Goal: Task Accomplishment & Management: Complete application form

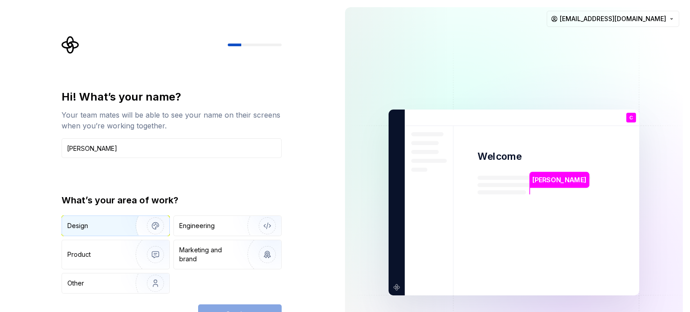
type input "[PERSON_NAME]"
click at [132, 224] on img "button" at bounding box center [150, 226] width 58 height 60
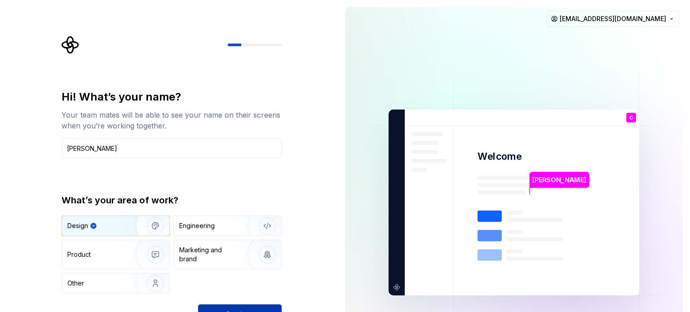
click at [240, 306] on button "Continue" at bounding box center [240, 315] width 84 height 20
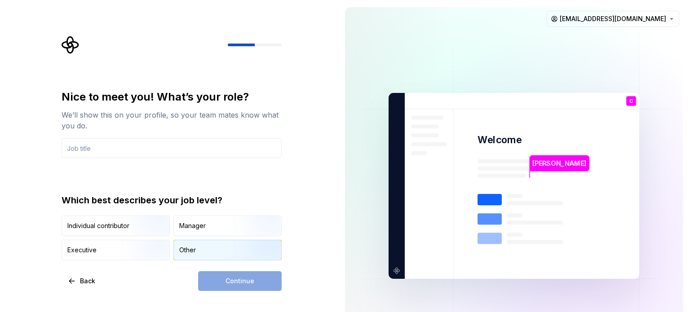
click at [206, 247] on div "Other" at bounding box center [227, 250] width 107 height 20
click at [220, 281] on div "Continue" at bounding box center [240, 281] width 84 height 20
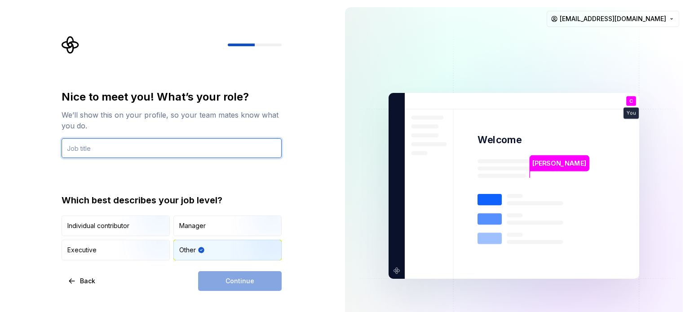
click at [76, 146] on input "text" at bounding box center [172, 148] width 220 height 20
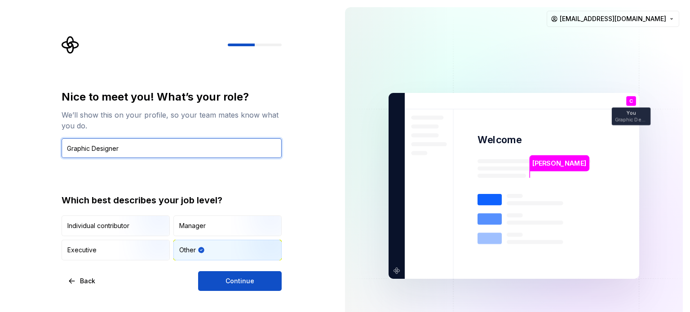
type input "Graphic Designer"
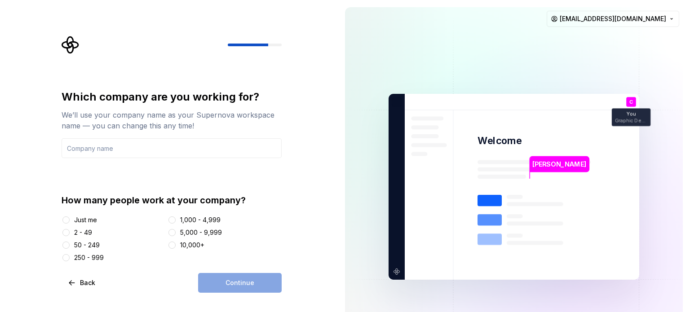
click at [71, 221] on div "Just me" at bounding box center [113, 220] width 102 height 9
click at [77, 217] on div "Just me" at bounding box center [85, 220] width 23 height 9
click at [70, 217] on button "Just me" at bounding box center [65, 220] width 7 height 7
click at [79, 146] on input "text" at bounding box center [172, 148] width 220 height 20
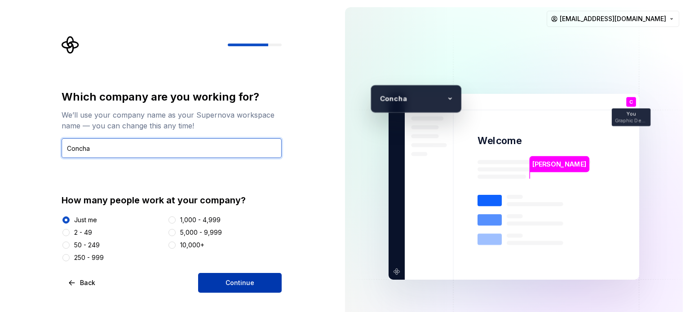
type input "Concha"
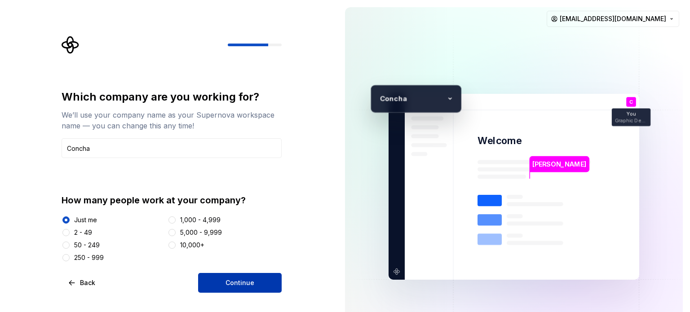
click at [249, 283] on span "Continue" at bounding box center [240, 283] width 29 height 9
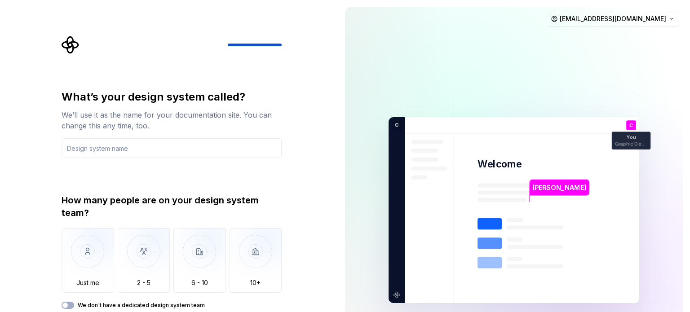
drag, startPoint x: 379, startPoint y: 125, endPoint x: 354, endPoint y: 127, distance: 24.7
click at [379, 125] on img at bounding box center [514, 210] width 364 height 425
click at [88, 254] on img "button" at bounding box center [88, 258] width 53 height 60
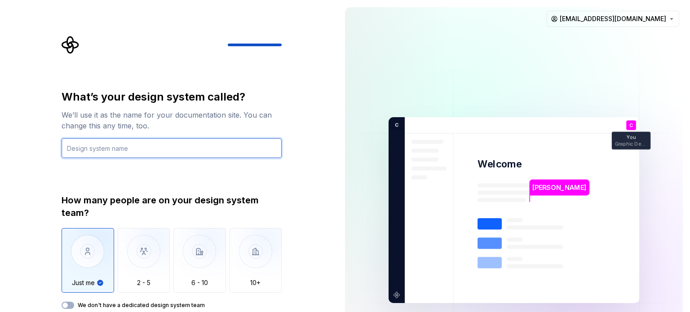
click at [156, 150] on input "text" at bounding box center [172, 148] width 220 height 20
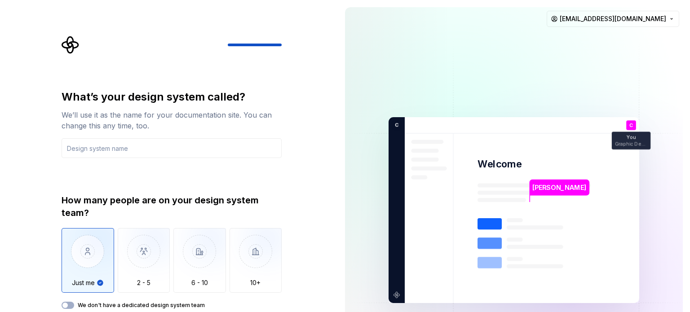
click at [122, 309] on label "We don't have a dedicated design system team" at bounding box center [141, 305] width 127 height 7
click at [74, 309] on button "We don't have a dedicated design system team" at bounding box center [68, 305] width 13 height 7
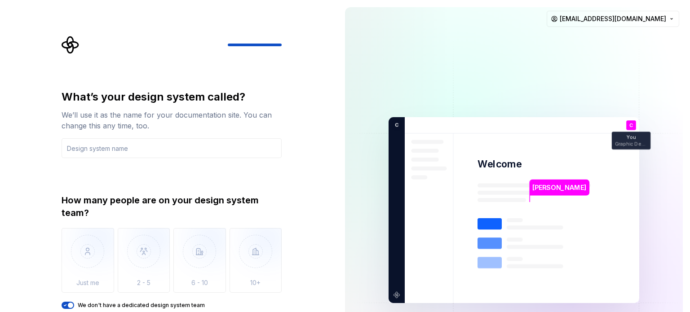
click at [67, 304] on icon "button" at bounding box center [65, 305] width 7 height 5
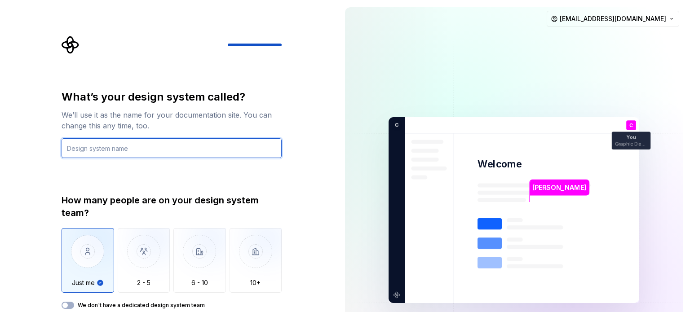
click at [144, 147] on input "text" at bounding box center [172, 148] width 220 height 20
type input "Me"
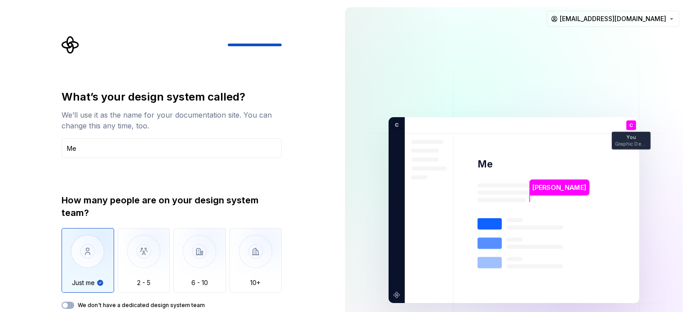
drag, startPoint x: 266, startPoint y: 44, endPoint x: 283, endPoint y: 46, distance: 17.6
click at [283, 46] on div "What’s your design system called? We’ll use it as the name for your documentati…" at bounding box center [174, 188] width 236 height 304
click at [500, 161] on img at bounding box center [514, 210] width 364 height 425
click at [615, 146] on div "You Graphic Designer" at bounding box center [631, 141] width 39 height 18
click at [270, 43] on div at bounding box center [172, 45] width 220 height 18
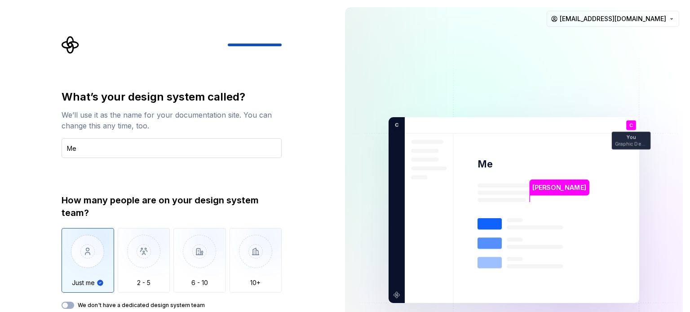
click at [145, 150] on input "Me" at bounding box center [172, 148] width 220 height 20
click at [83, 293] on div "How many people are on your design system team? Just me 2 - 5 6 - 10 10+ We don…" at bounding box center [172, 251] width 220 height 115
click at [81, 279] on img "button" at bounding box center [88, 258] width 53 height 60
drag, startPoint x: 272, startPoint y: 46, endPoint x: 211, endPoint y: 106, distance: 85.5
click at [278, 46] on div at bounding box center [172, 45] width 220 height 18
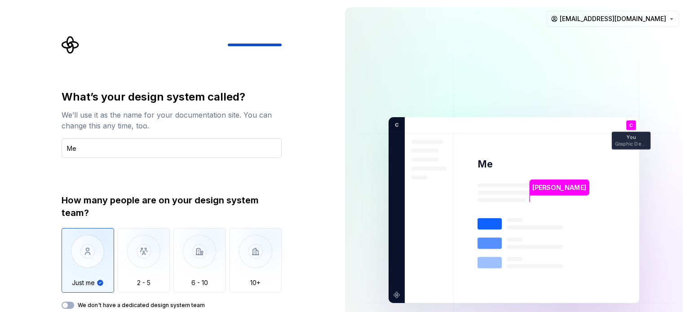
drag, startPoint x: 173, startPoint y: 136, endPoint x: 156, endPoint y: 152, distance: 22.6
click at [171, 137] on div "What’s your design system called? We’ll use it as the name for your documentati…" at bounding box center [172, 124] width 220 height 68
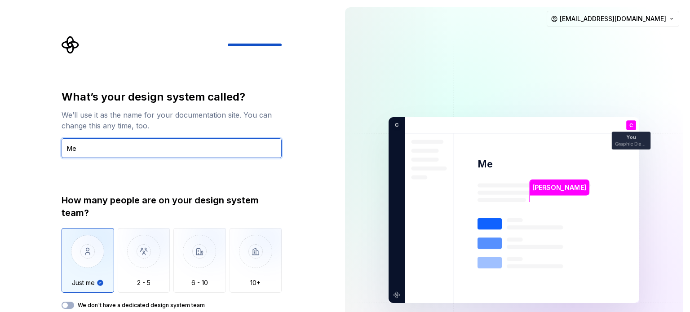
click at [156, 152] on input "Me" at bounding box center [172, 148] width 220 height 20
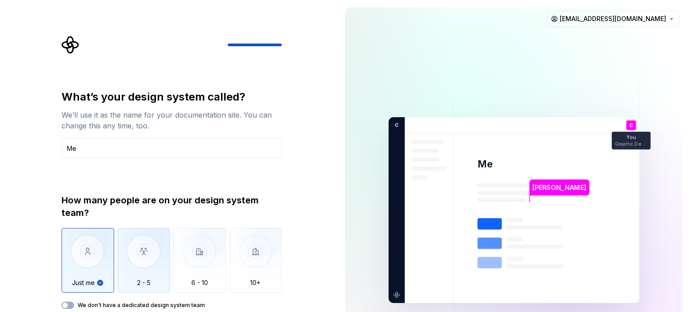
click at [154, 265] on img "button" at bounding box center [144, 258] width 53 height 60
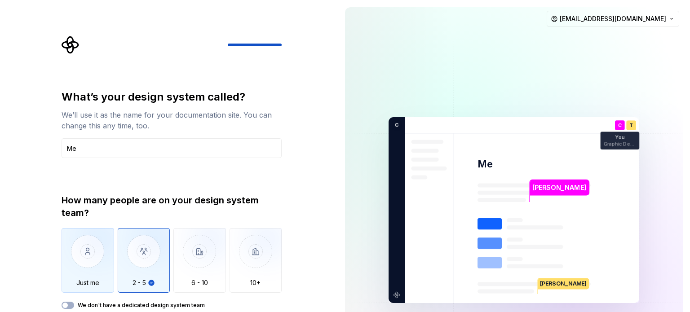
click at [77, 263] on img "button" at bounding box center [88, 258] width 53 height 60
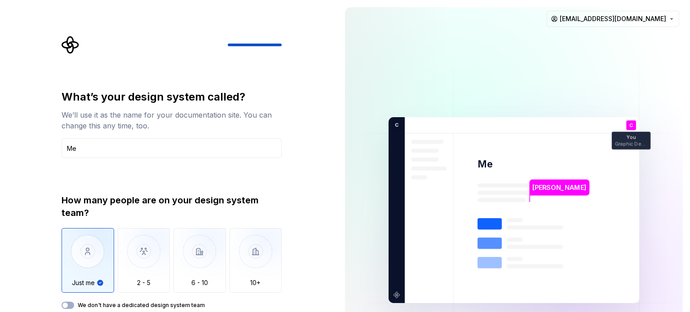
click at [638, 111] on img at bounding box center [514, 210] width 364 height 425
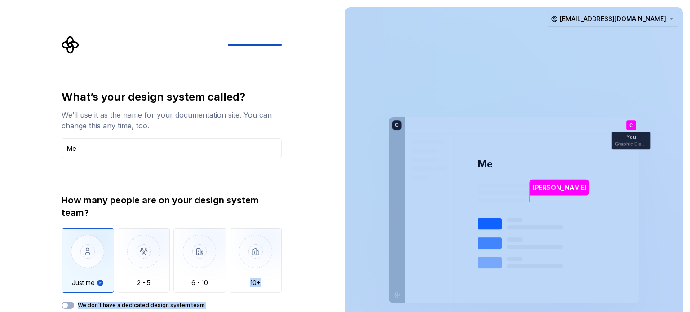
drag, startPoint x: 338, startPoint y: 239, endPoint x: 346, endPoint y: 248, distance: 11.5
click at [346, 248] on div "What’s your design system called? We’ll use it as the name for your documentati…" at bounding box center [345, 210] width 690 height 420
click at [394, 296] on img at bounding box center [514, 210] width 364 height 425
click at [261, 296] on div "How many people are on your design system team? Just me 2 - 5 6 - 10 10+ We don…" at bounding box center [172, 251] width 220 height 115
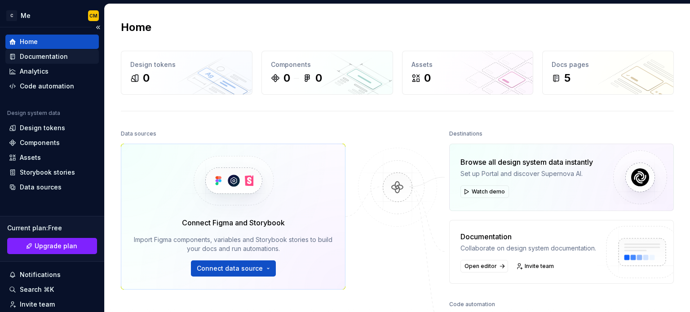
click at [36, 58] on div "Documentation" at bounding box center [44, 56] width 48 height 9
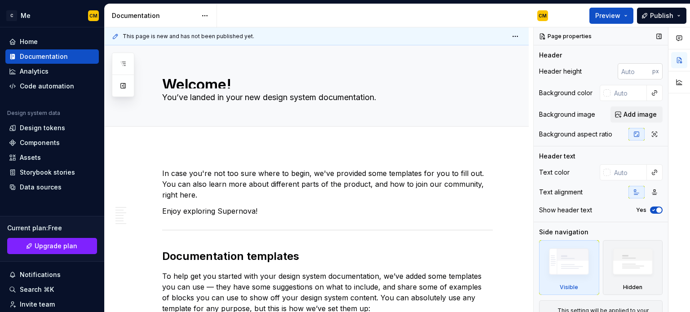
type textarea "*"
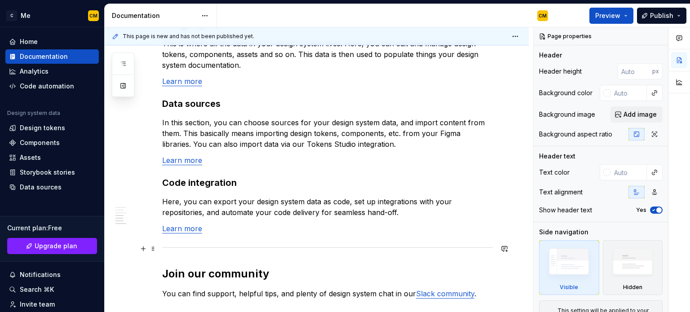
scroll to position [796, 0]
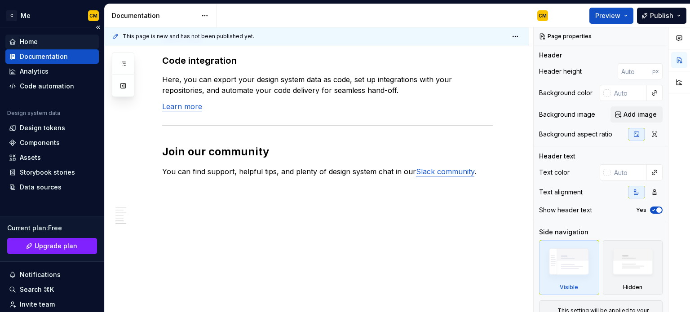
click at [40, 46] on div "Home" at bounding box center [52, 41] width 86 height 9
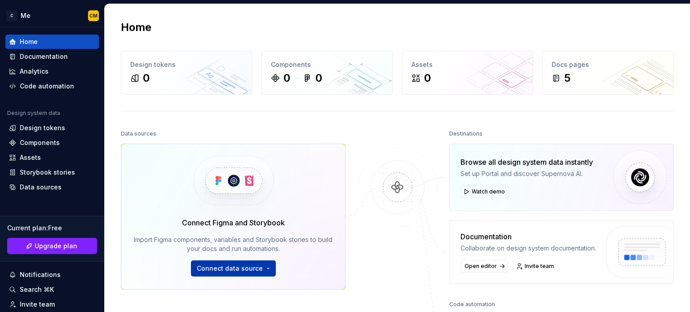
click at [254, 273] on button "Connect data source" at bounding box center [233, 269] width 85 height 16
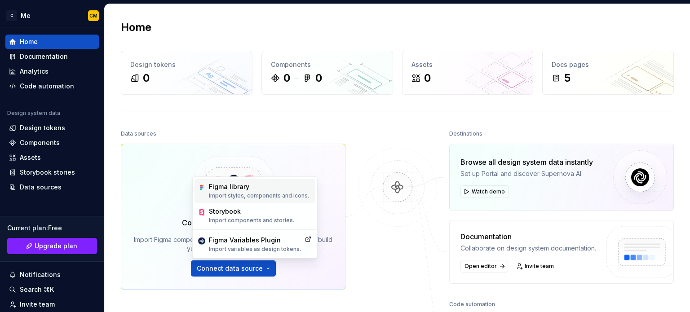
click at [259, 193] on p "Import styles, components and icons." at bounding box center [259, 195] width 100 height 7
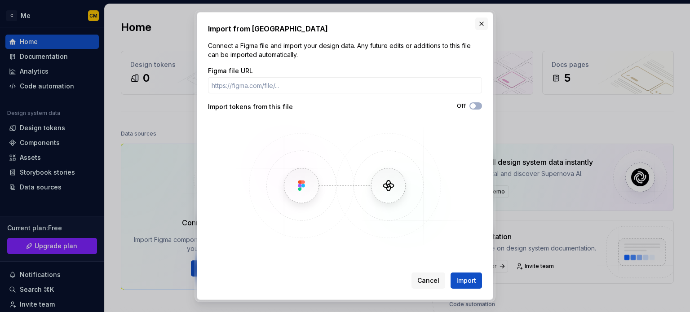
click at [480, 27] on button "button" at bounding box center [481, 24] width 13 height 13
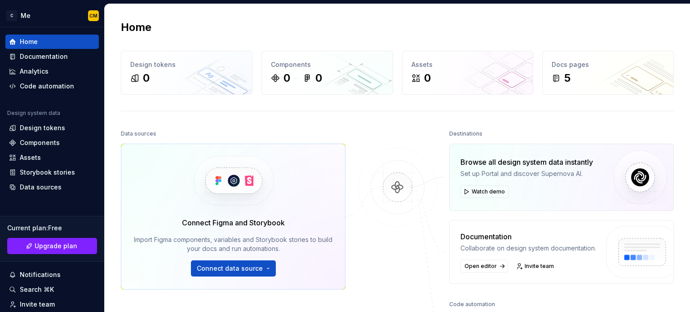
click at [247, 259] on div "Connect Figma and Storybook Import Figma components, variables and Storybook st…" at bounding box center [233, 246] width 199 height 59
click at [250, 267] on span "Connect data source" at bounding box center [230, 268] width 66 height 9
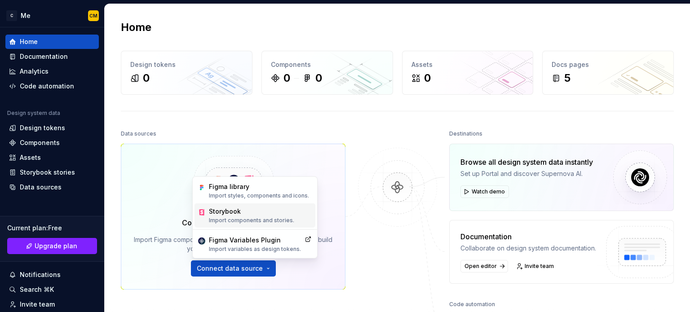
click at [259, 218] on p "Import components and stories." at bounding box center [251, 220] width 85 height 7
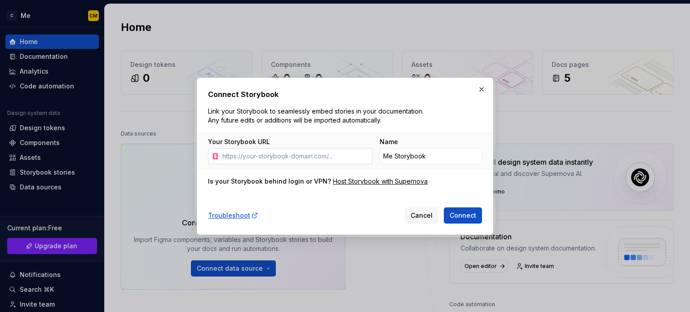
click at [323, 159] on input "Your Storybook URL" at bounding box center [296, 156] width 154 height 16
click at [485, 88] on button "button" at bounding box center [481, 89] width 13 height 13
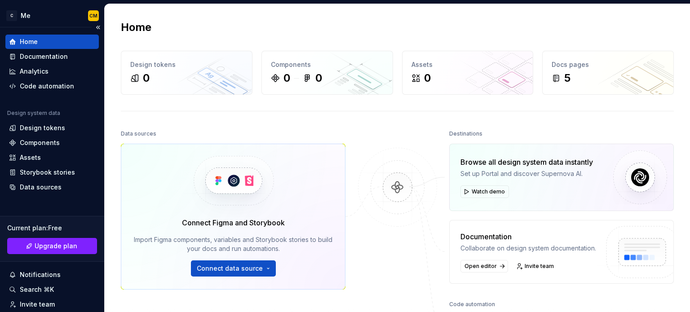
click at [50, 41] on div "Home" at bounding box center [52, 41] width 86 height 9
click at [47, 137] on div "Components" at bounding box center [51, 143] width 93 height 14
